Goal: Information Seeking & Learning: Find specific fact

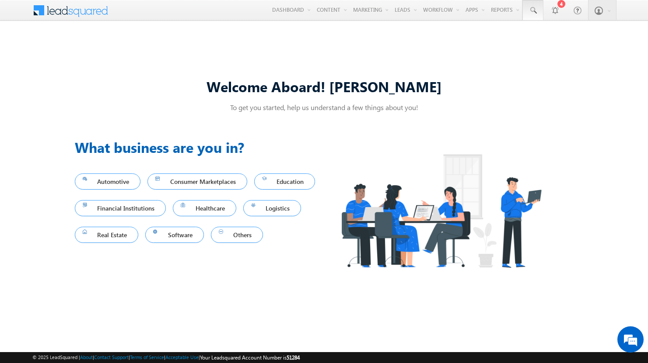
click at [532, 10] on span at bounding box center [532, 10] width 9 height 9
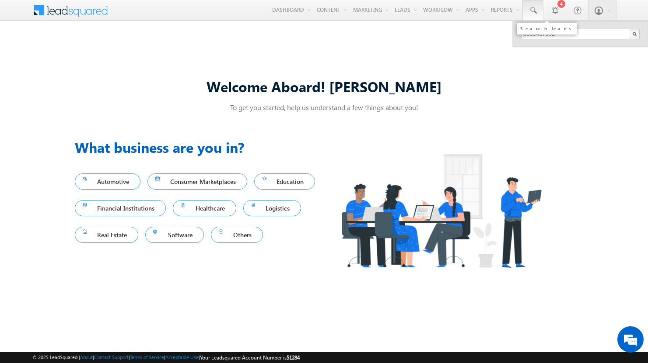
type input "8939437932"
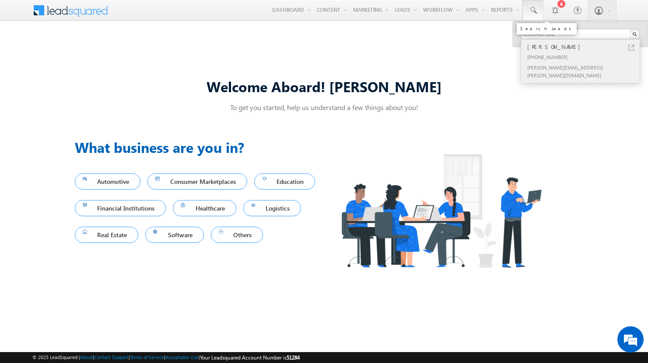
click at [584, 47] on div "[PERSON_NAME]" at bounding box center [583, 47] width 117 height 10
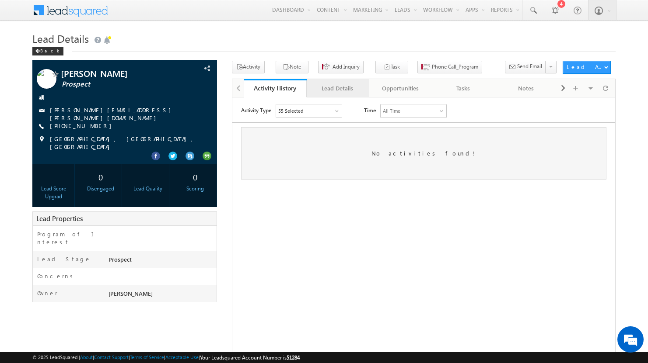
click at [337, 88] on div "Lead Details" at bounding box center [338, 88] width 48 height 10
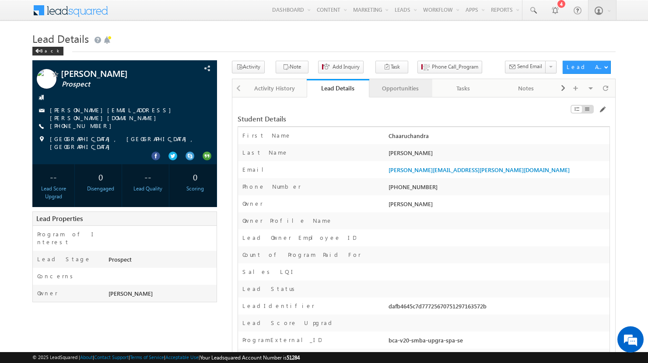
click at [400, 88] on div "Opportunities" at bounding box center [400, 88] width 48 height 10
